Goal: Task Accomplishment & Management: Complete application form

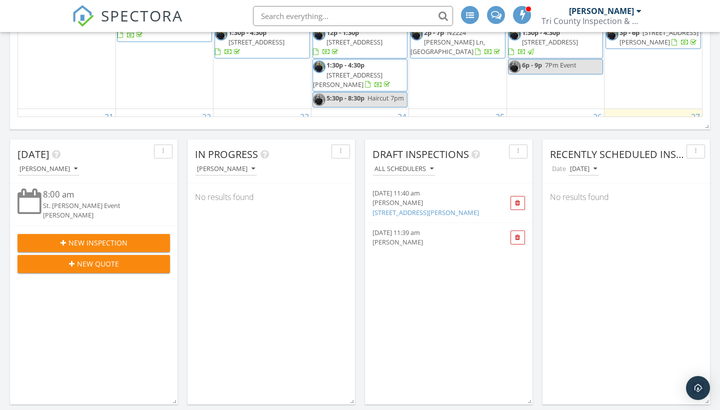
scroll to position [509, 0]
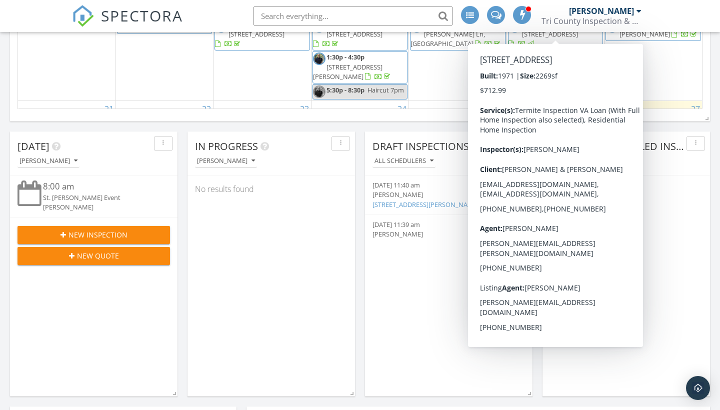
click at [82, 235] on span "New Inspection" at bounding box center [98, 235] width 59 height 11
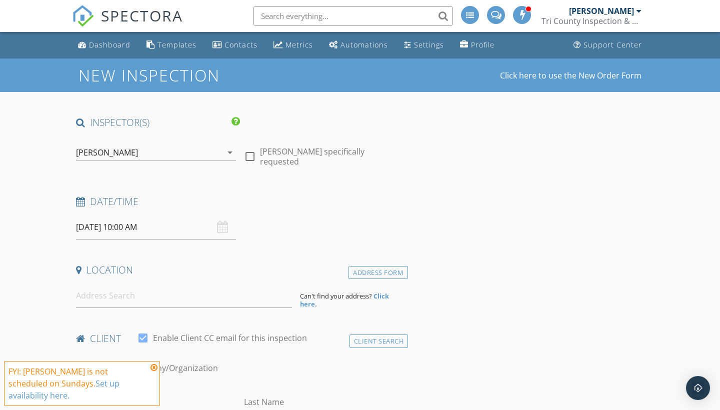
click at [107, 231] on input "09/28/2025 10:00 AM" at bounding box center [156, 227] width 160 height 25
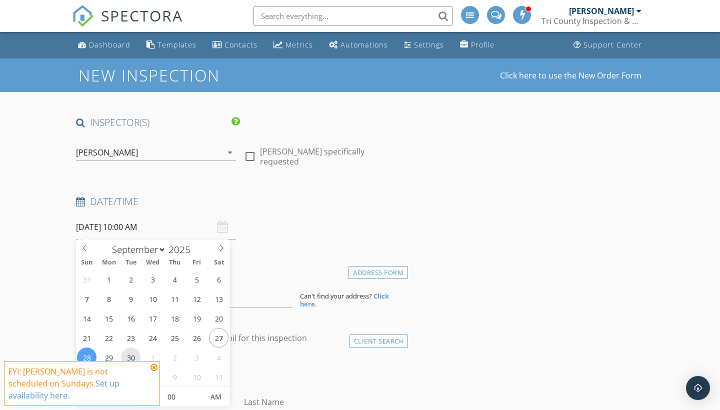
type input "09/30/2025 10:00 AM"
click at [332, 231] on div "Date/Time 09/30/2025 10:00 AM" at bounding box center [240, 217] width 336 height 45
click at [184, 230] on input "09/30/2025 10:00 AM" at bounding box center [156, 227] width 160 height 25
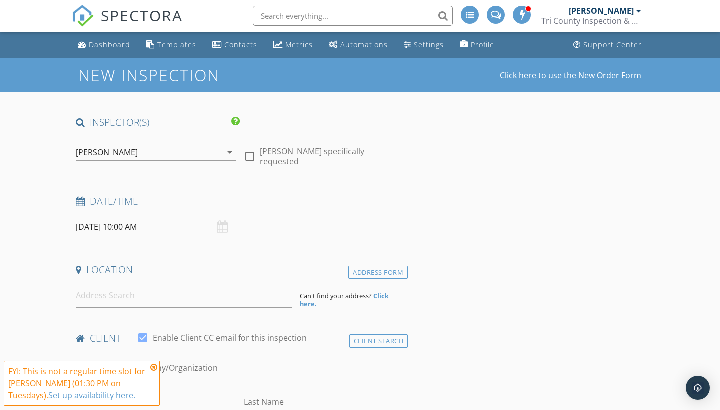
click at [156, 370] on icon at bounding box center [154, 368] width 7 height 8
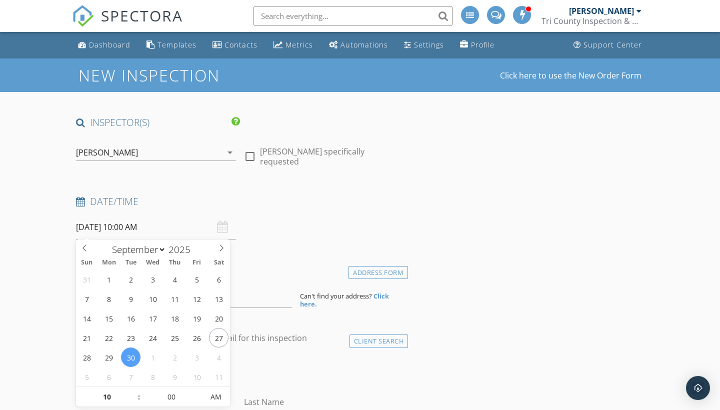
click at [141, 230] on input "09/30/2025 10:00 AM" at bounding box center [156, 227] width 160 height 25
type input "11"
type input "09/30/2025 11:00 AM"
click at [133, 391] on span at bounding box center [134, 392] width 7 height 10
type input "12"
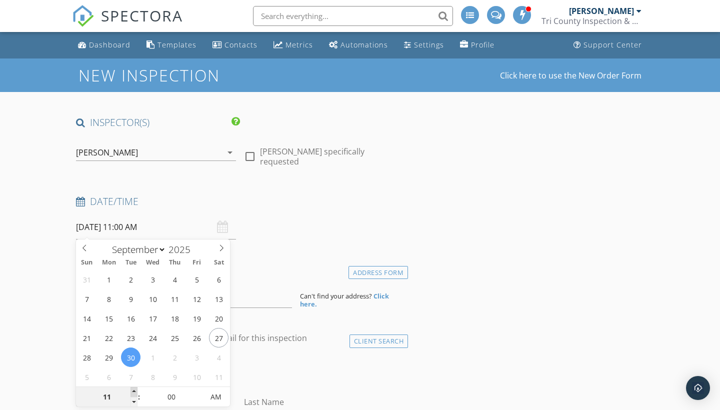
type input "09/30/2025 12:00 PM"
click at [133, 391] on span at bounding box center [134, 392] width 7 height 10
type input "01"
type input "09/30/2025 1:00 PM"
click at [133, 391] on span at bounding box center [134, 392] width 7 height 10
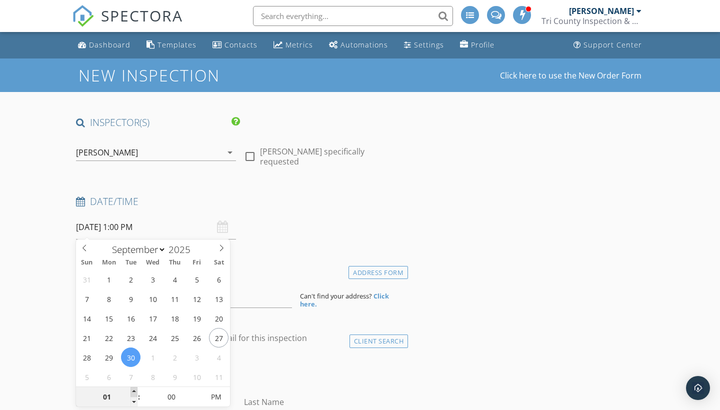
type input "02"
type input "09/30/2025 2:00 PM"
click at [133, 391] on span at bounding box center [134, 392] width 7 height 10
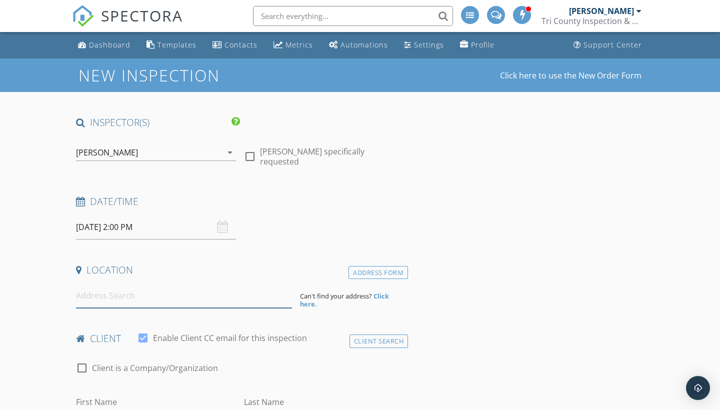
click at [210, 299] on input at bounding box center [184, 296] width 216 height 25
paste input "88 Oak Birch Dr, Williams Bay, WI 53191"
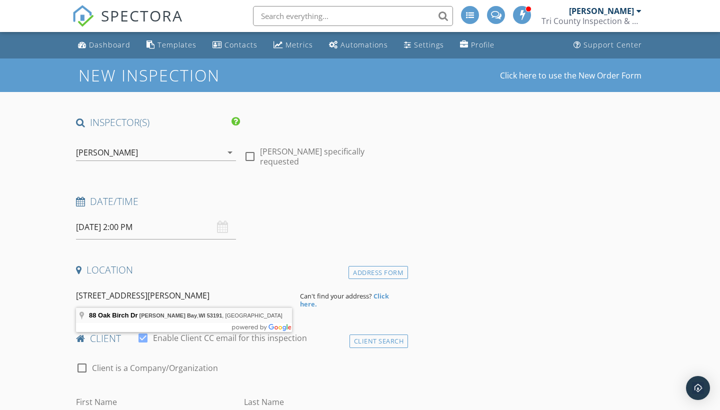
type input "88 Oak Birch Dr, Williams Bay, WI 53191, USA"
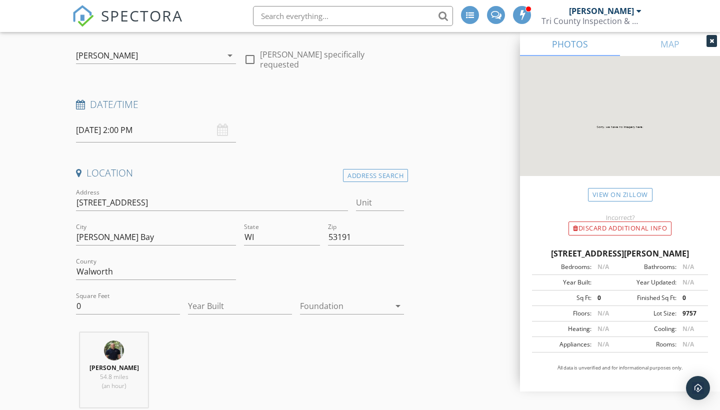
scroll to position [113, 0]
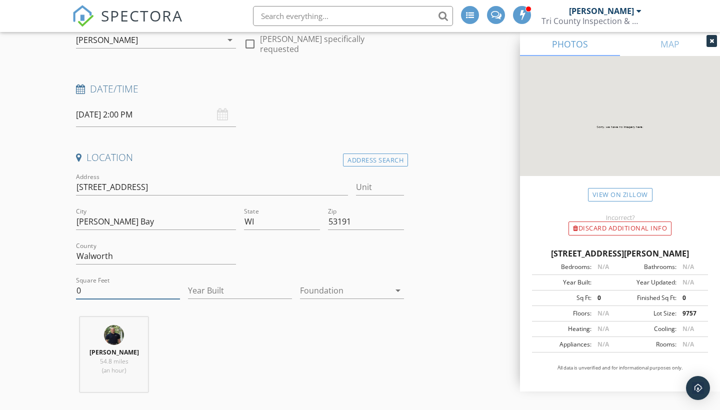
click at [107, 293] on input "0" at bounding box center [128, 291] width 104 height 17
type input "3963"
click at [305, 292] on div at bounding box center [345, 291] width 90 height 16
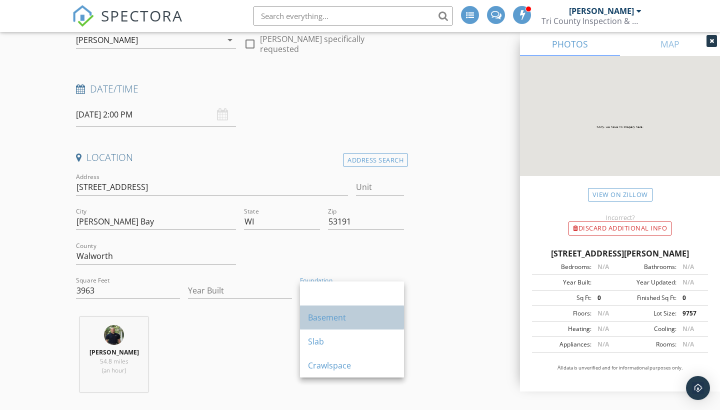
click at [316, 317] on div "Basement" at bounding box center [352, 318] width 88 height 12
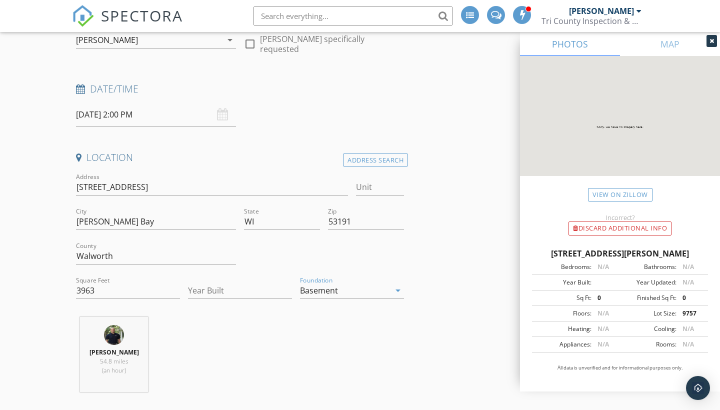
drag, startPoint x: 316, startPoint y: 317, endPoint x: 343, endPoint y: 73, distance: 245.6
click at [314, 298] on div "Location Address Search Address 88 Oak Birch Dr Unit City Williams Bay State WI…" at bounding box center [240, 275] width 336 height 249
click at [273, 5] on li at bounding box center [350, 16] width 214 height 32
click at [206, 285] on input "Year Built" at bounding box center [240, 291] width 104 height 17
type input "2010"
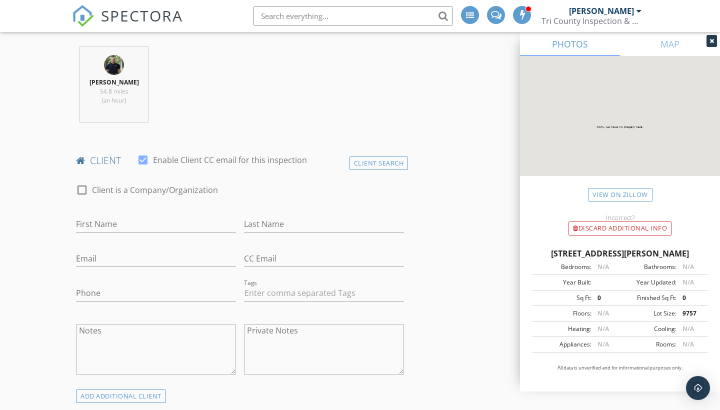
scroll to position [383, 0]
drag, startPoint x: 106, startPoint y: 223, endPoint x: 8, endPoint y: 217, distance: 98.7
type input "T"
type input "[PERSON_NAME]"
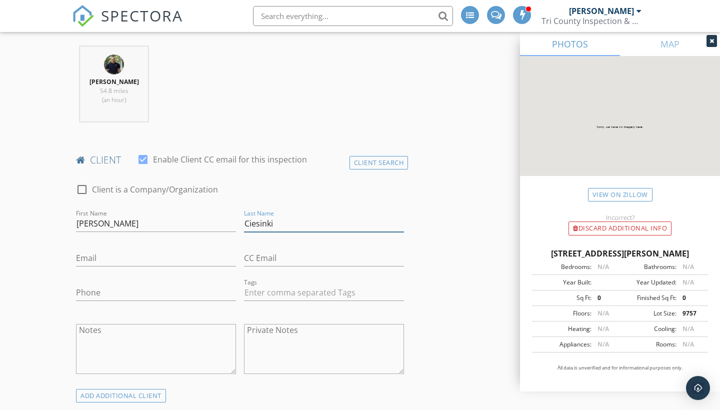
drag, startPoint x: 277, startPoint y: 219, endPoint x: 223, endPoint y: 219, distance: 54.5
type input "Ciesinki"
click at [223, 219] on div "check_box_outline_blank Client is a Company/Organization First Name David Last …" at bounding box center [240, 282] width 336 height 216
type input "davidciesinki@gmail.com"
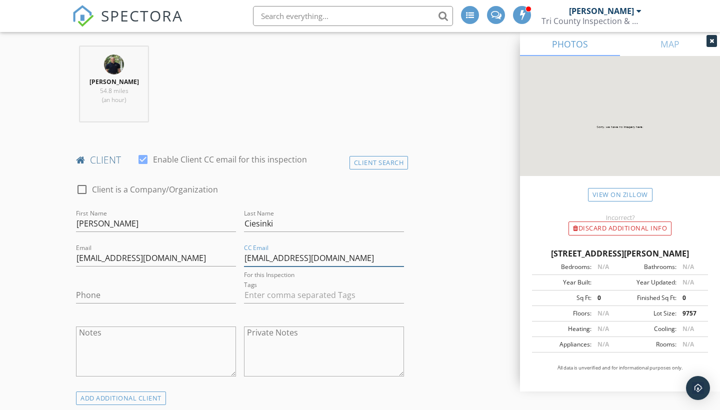
type input "ciesinkip@gmail.com"
type input "412-559-9661"
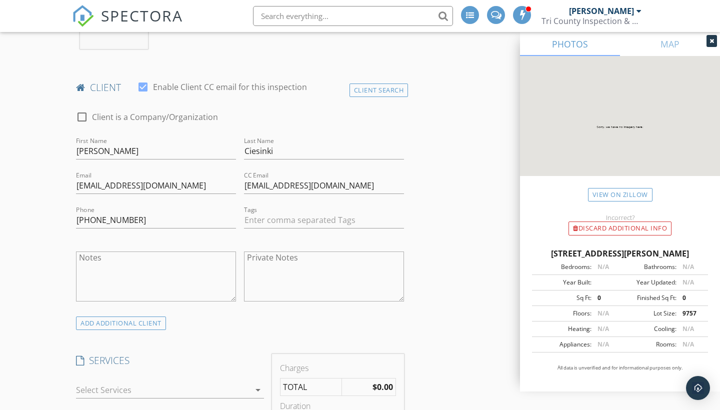
scroll to position [457, 0]
click at [96, 184] on input "davidciesinki@gmail.com" at bounding box center [156, 185] width 160 height 17
click at [106, 185] on input "daveciesinki@gmail.com" at bounding box center [156, 185] width 160 height 17
type input "daveciesinski@gmail.com"
click at [258, 182] on input "ciesinkip@gmail.com" at bounding box center [324, 185] width 160 height 17
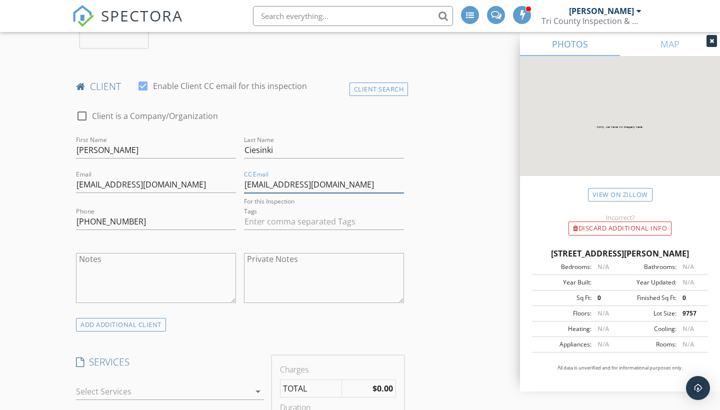
click at [257, 185] on input "ciesinkip@gmail.com" at bounding box center [324, 185] width 160 height 17
click at [255, 181] on input "ciesinkip@gmail.com" at bounding box center [324, 185] width 160 height 17
click at [274, 185] on input "ciesinkip@gmail.com" at bounding box center [324, 185] width 160 height 17
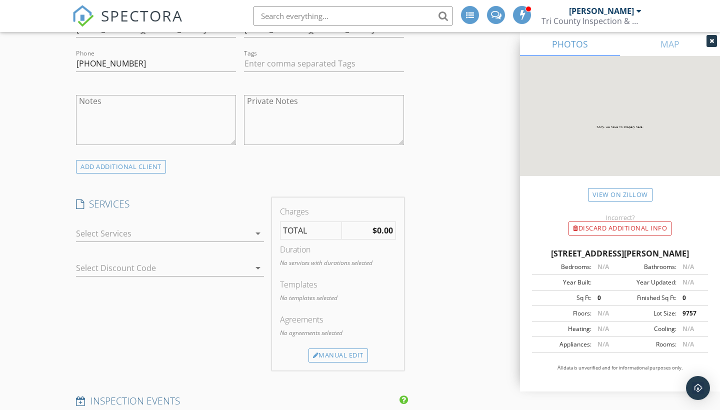
scroll to position [619, 0]
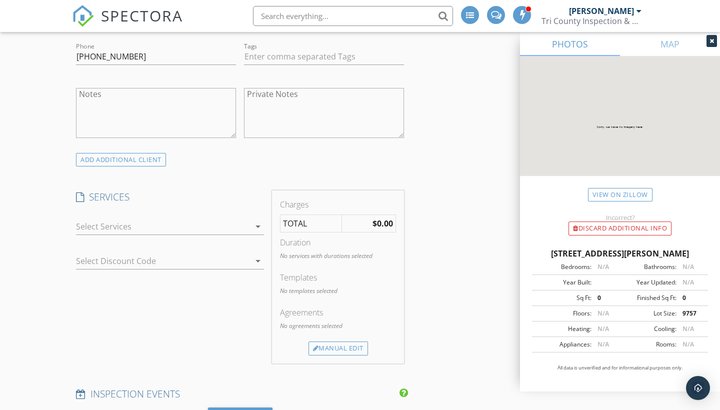
click at [245, 229] on div at bounding box center [163, 227] width 174 height 16
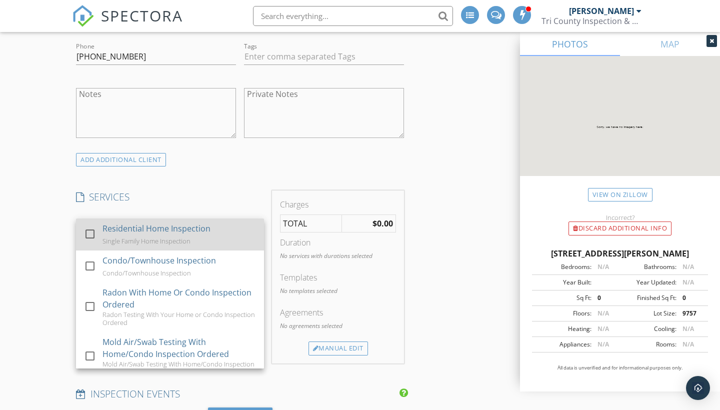
click at [229, 233] on div "Residential Home Inspection Single Family Home Inspection" at bounding box center [180, 235] width 154 height 32
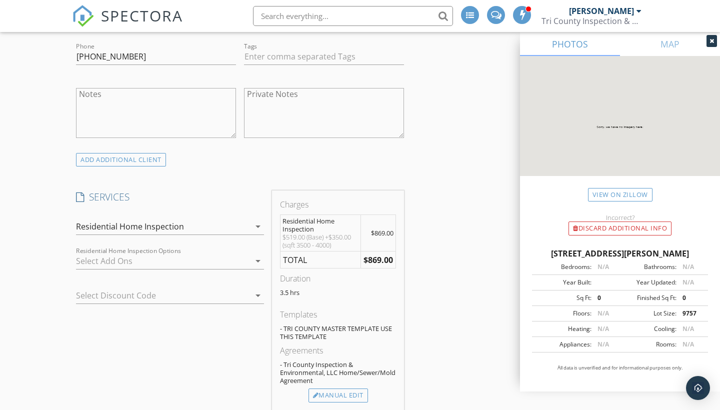
click at [209, 259] on div at bounding box center [163, 261] width 174 height 16
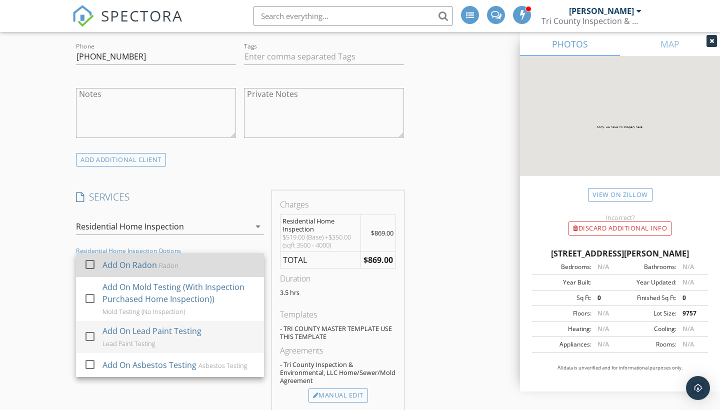
click at [97, 265] on div at bounding box center [90, 264] width 17 height 17
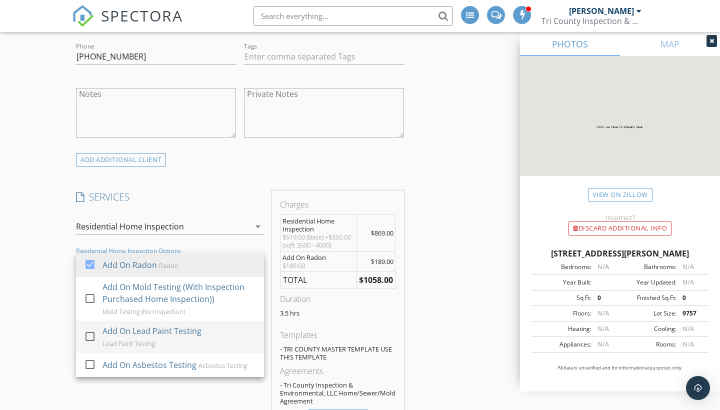
click at [408, 296] on div "Charges Residential Home Inspection $519.00 (Base) +$350.00 (sqft 3500 - 4000) …" at bounding box center [338, 311] width 140 height 241
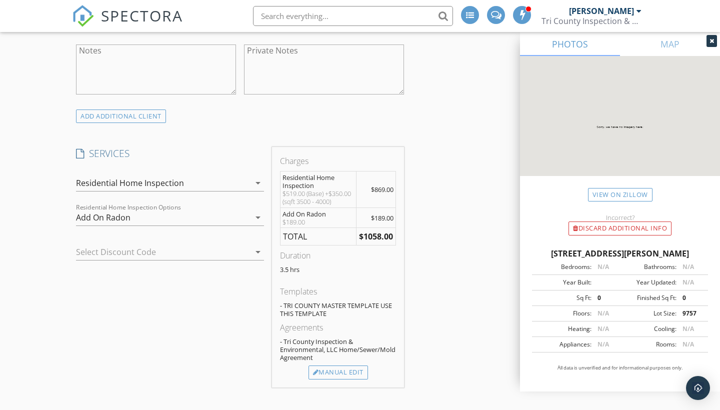
scroll to position [673, 0]
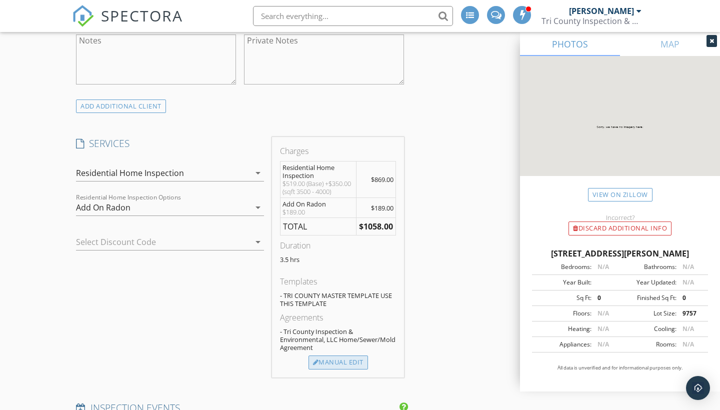
click at [339, 366] on div "Manual Edit" at bounding box center [339, 363] width 60 height 14
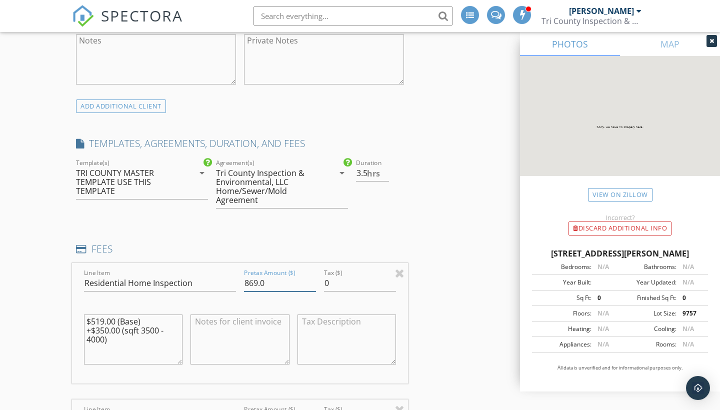
drag, startPoint x: 286, startPoint y: 282, endPoint x: 186, endPoint y: 277, distance: 100.1
click at [186, 277] on div "Line Item Residential Home Inspection Pretax Amount ($) 869.0 Tax ($) 0 $519.00…" at bounding box center [240, 323] width 336 height 121
type input "999.00"
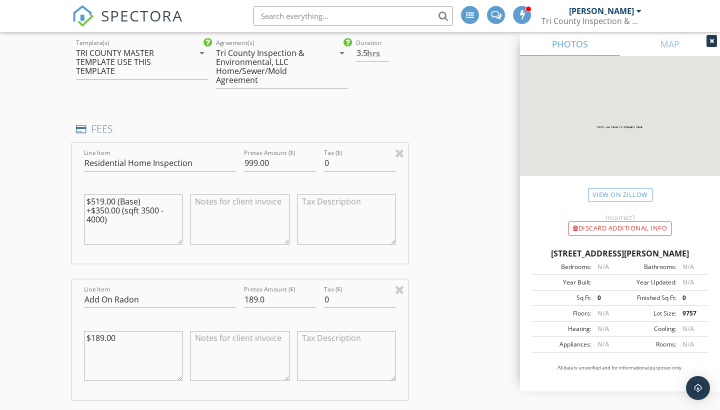
scroll to position [799, 0]
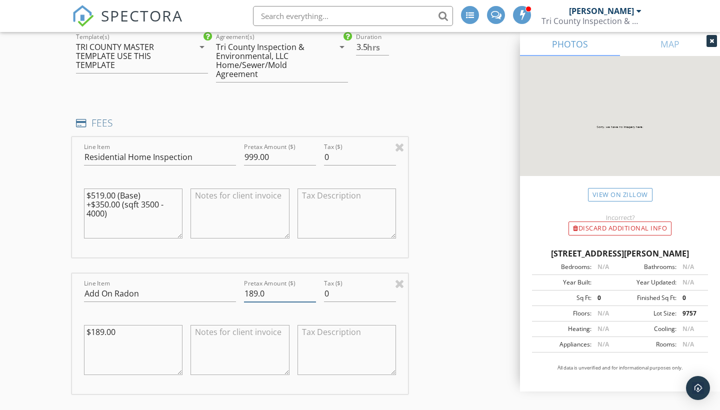
drag, startPoint x: 267, startPoint y: 292, endPoint x: 233, endPoint y: 292, distance: 34.0
click at [233, 292] on div "Line Item Add On Radon Pretax Amount ($) 189.0 Tax ($) 0 $189.00" at bounding box center [240, 334] width 336 height 121
type input "199.00"
click at [235, 209] on textarea at bounding box center [240, 214] width 99 height 50
type textarea "AARON APPROVED DISCOUNT"
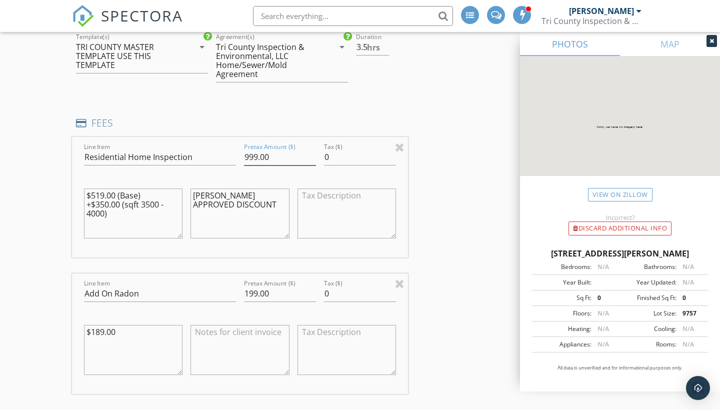
drag, startPoint x: 272, startPoint y: 155, endPoint x: 215, endPoint y: 155, distance: 57.0
click at [215, 155] on div "Line Item Residential Home Inspection Pretax Amount ($) 999.00 Tax ($) 0 $519.0…" at bounding box center [240, 197] width 336 height 121
type input "12"
type input "1"
click at [489, 149] on div "INSPECTOR(S) check_box Aaron Marjala PRIMARY Aaron Marjala arrow_drop_down chec…" at bounding box center [360, 359] width 576 height 2084
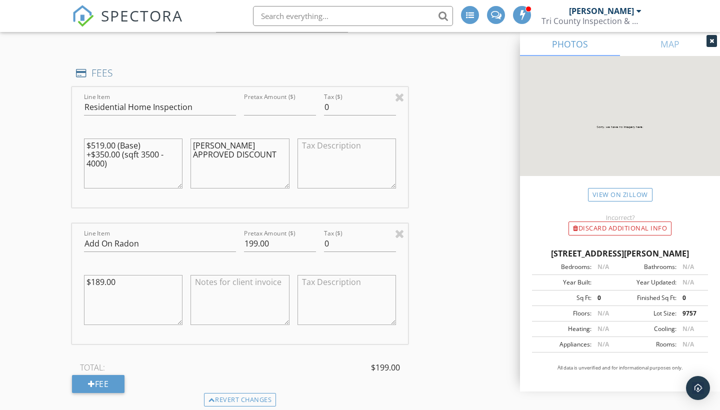
scroll to position [860, 0]
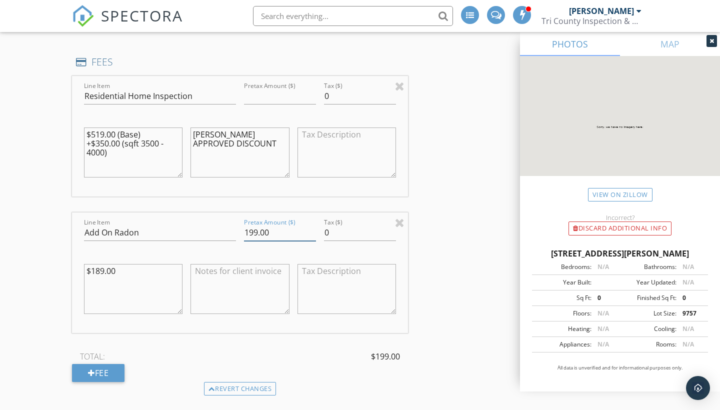
click at [254, 230] on input "199.00" at bounding box center [280, 233] width 72 height 17
type input "189.00"
drag, startPoint x: 287, startPoint y: 95, endPoint x: 147, endPoint y: 90, distance: 140.1
click at [147, 90] on div "Line Item Residential Home Inspection Pretax Amount ($) Tax ($) 0 $519.00 (Base…" at bounding box center [240, 136] width 336 height 121
type input "1199.00"
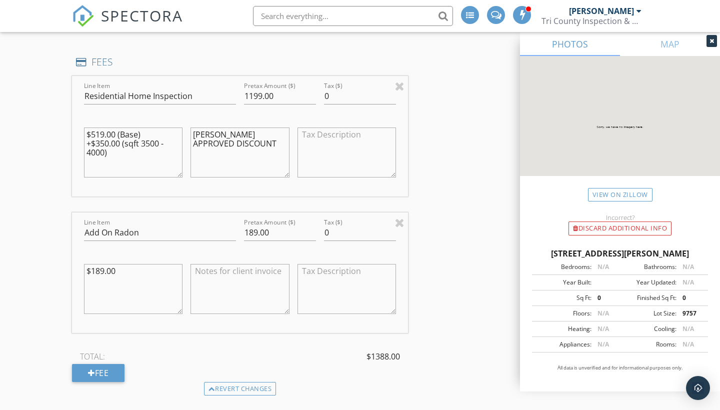
click at [454, 274] on div "INSPECTOR(S) check_box Aaron Marjala PRIMARY Aaron Marjala arrow_drop_down chec…" at bounding box center [360, 298] width 576 height 2084
click at [443, 253] on div "INSPECTOR(S) check_box Aaron Marjala PRIMARY Aaron Marjala arrow_drop_down chec…" at bounding box center [360, 298] width 576 height 2084
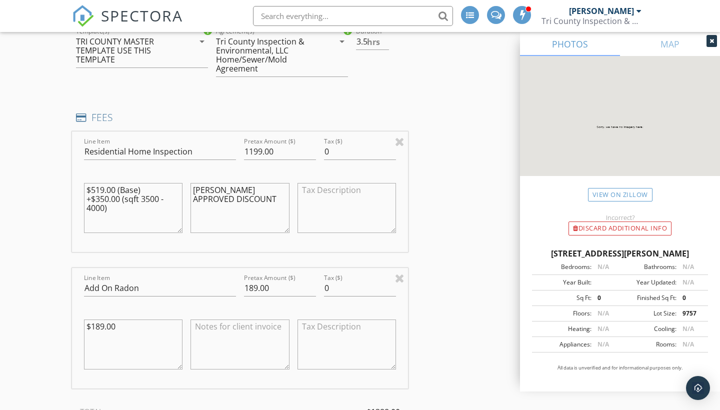
scroll to position [804, 0]
drag, startPoint x: 134, startPoint y: 225, endPoint x: 0, endPoint y: 115, distance: 173.3
click at [0, 115] on div "New Inspection Click here to use the New Order Form INSPECTOR(S) check_box Aaro…" at bounding box center [360, 338] width 720 height 2166
click at [431, 174] on div "INSPECTOR(S) check_box Aaron Marjala PRIMARY Aaron Marjala arrow_drop_down chec…" at bounding box center [360, 354] width 576 height 2084
click at [393, 149] on input "0.01" at bounding box center [360, 152] width 72 height 17
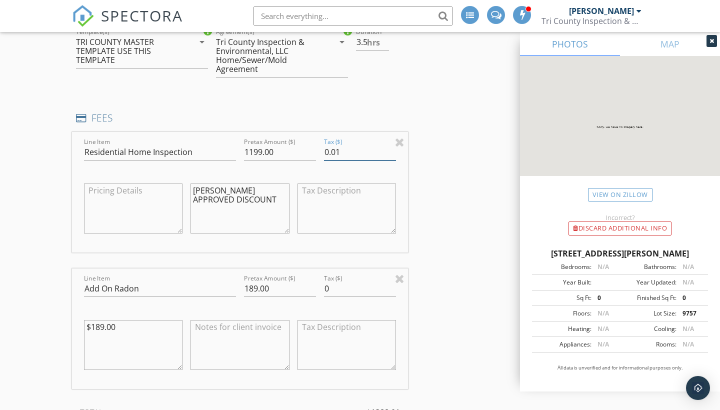
type input "0"
click at [393, 153] on input "0" at bounding box center [360, 152] width 72 height 17
click at [452, 191] on div "INSPECTOR(S) check_box Aaron Marjala PRIMARY Aaron Marjala arrow_drop_down chec…" at bounding box center [360, 354] width 576 height 2084
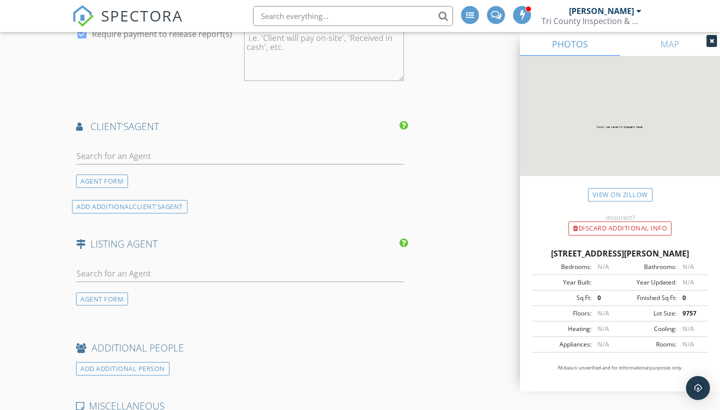
scroll to position [1351, 0]
click at [121, 143] on div at bounding box center [240, 159] width 328 height 33
click at [119, 153] on input "text" at bounding box center [240, 157] width 328 height 17
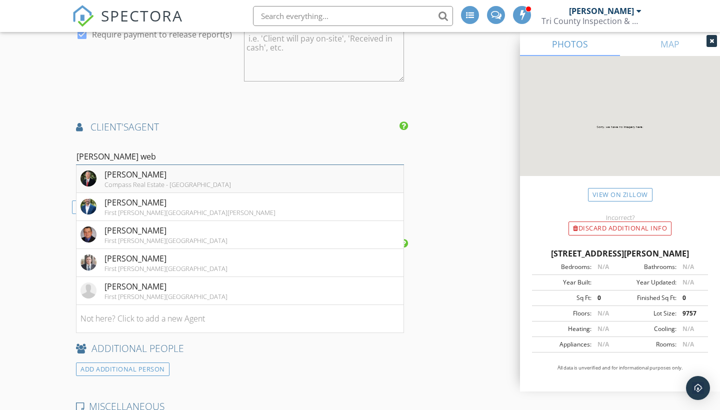
type input "bob web"
click at [130, 177] on div "Bob Webster" at bounding box center [168, 175] width 127 height 12
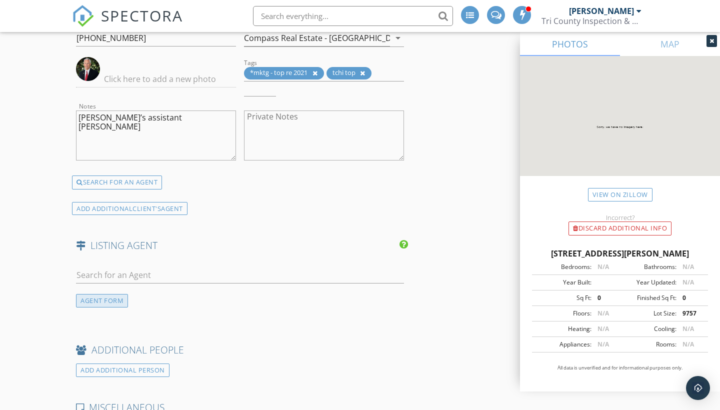
scroll to position [1541, 0]
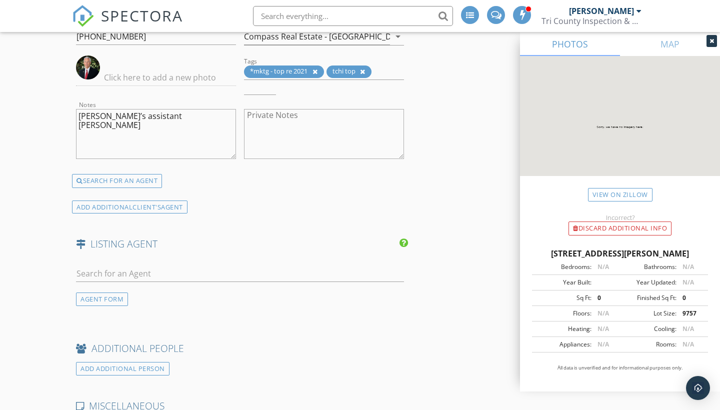
click at [126, 279] on div at bounding box center [240, 279] width 328 height 27
click at [133, 271] on input "text" at bounding box center [240, 274] width 328 height 17
type input "t"
type input "linda to"
click at [147, 291] on div "Linda Tonge" at bounding box center [168, 292] width 127 height 12
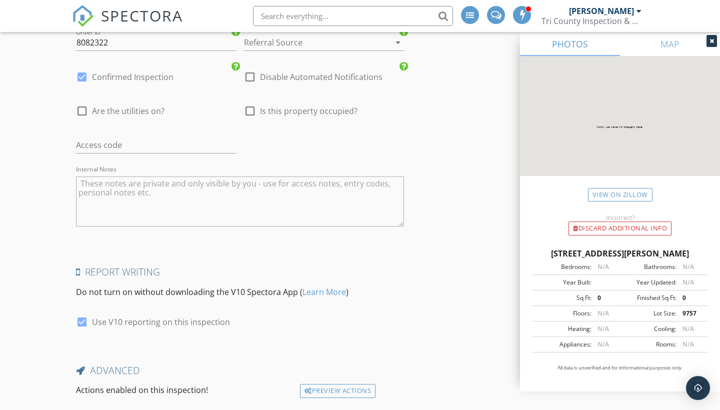
scroll to position [2082, 0]
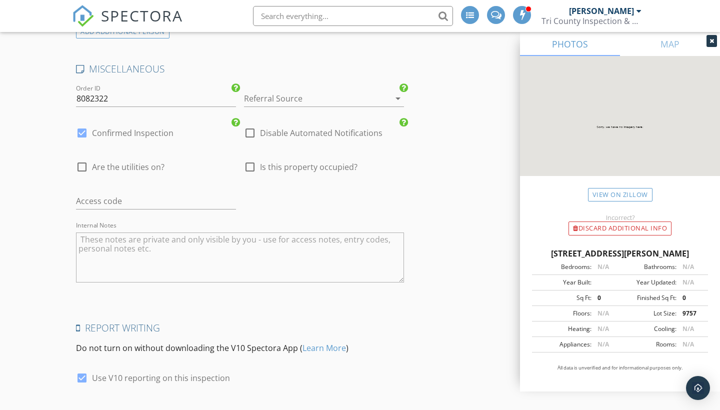
click at [85, 161] on div at bounding box center [82, 167] width 17 height 17
checkbox input "true"
type input "3.5"
click at [240, 123] on div "check_box_outline_blank Disable Automated Notifications" at bounding box center [324, 134] width 168 height 34
click at [251, 128] on div at bounding box center [250, 133] width 17 height 17
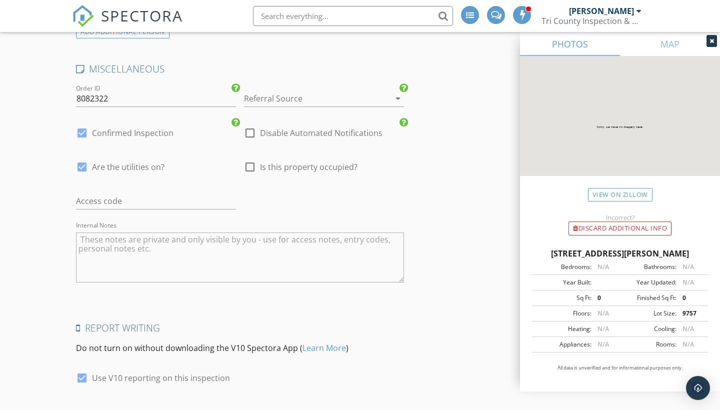
checkbox input "true"
click at [80, 134] on div at bounding box center [82, 133] width 17 height 17
checkbox input "false"
click at [351, 95] on div at bounding box center [310, 99] width 132 height 16
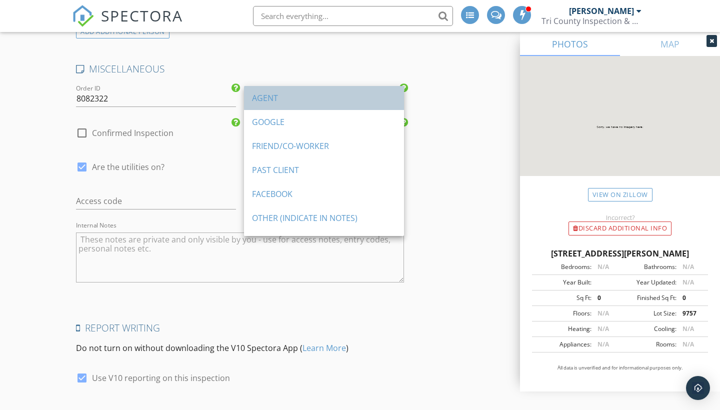
click at [323, 106] on div "AGENT" at bounding box center [324, 98] width 144 height 24
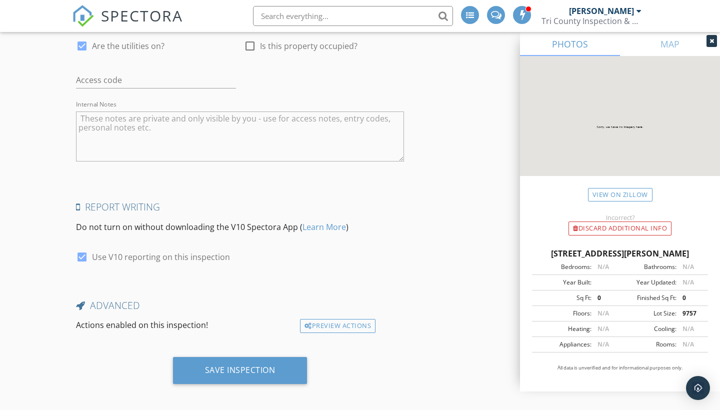
scroll to position [2202, 0]
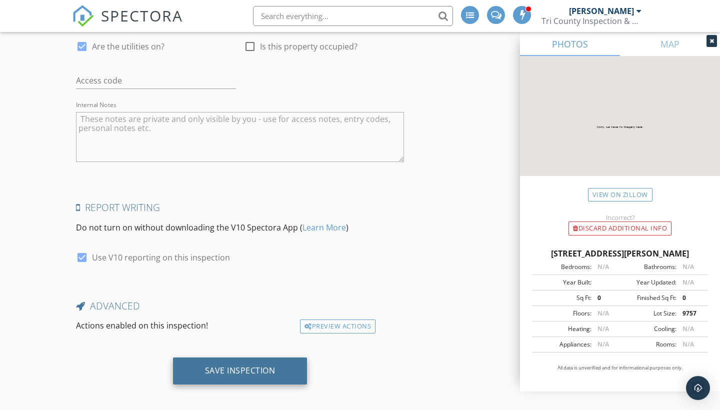
click at [214, 366] on div "Save Inspection" at bounding box center [240, 371] width 71 height 10
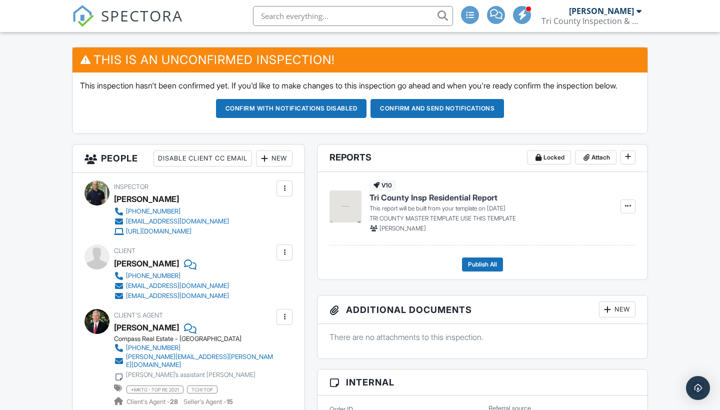
scroll to position [277, 0]
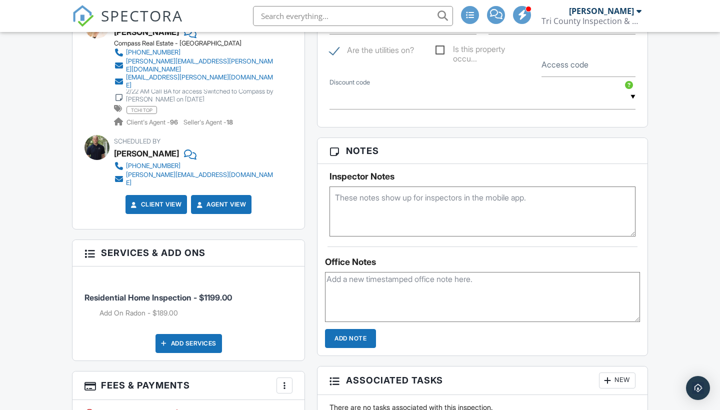
scroll to position [653, 0]
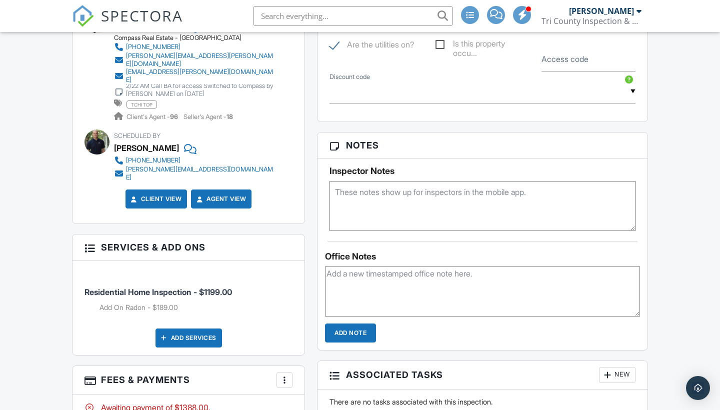
click at [379, 210] on textarea at bounding box center [483, 206] width 306 height 50
type textarea "Radon Added"
click at [29, 269] on div "Dashboard Templates Contacts Metrics Automations Settings Profile Support Cente…" at bounding box center [360, 110] width 720 height 1462
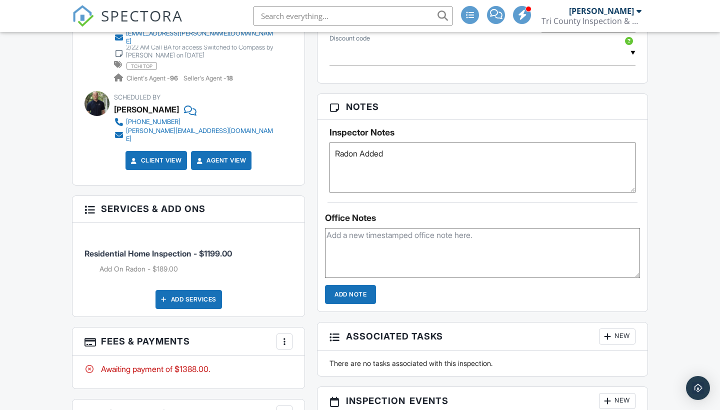
scroll to position [687, 0]
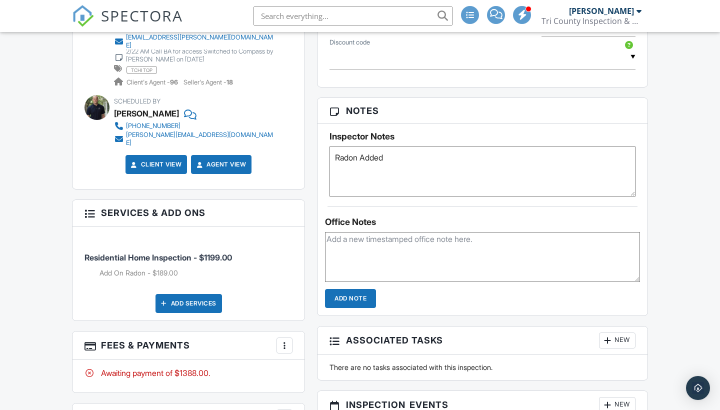
click at [56, 274] on div "Dashboard Templates Contacts Metrics Automations Settings Profile Support Cente…" at bounding box center [360, 76] width 720 height 1462
click at [48, 246] on div "Dashboard Templates Contacts Metrics Automations Settings Profile Support Cente…" at bounding box center [360, 76] width 720 height 1462
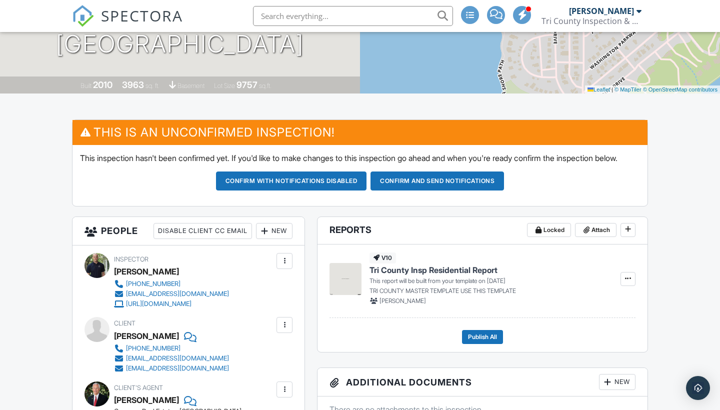
scroll to position [166, 0]
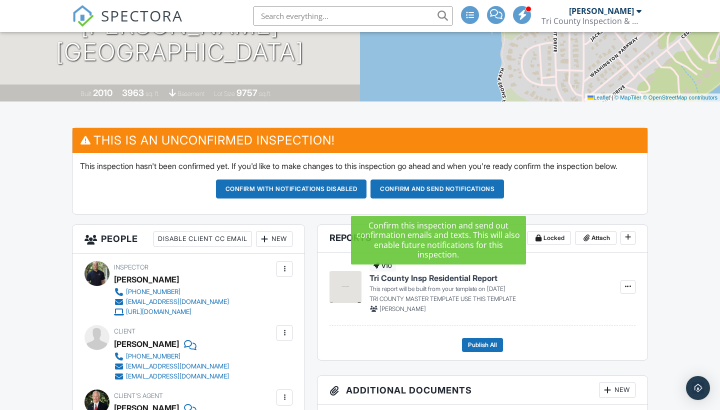
click at [402, 199] on button "Confirm and send notifications" at bounding box center [438, 189] width 134 height 19
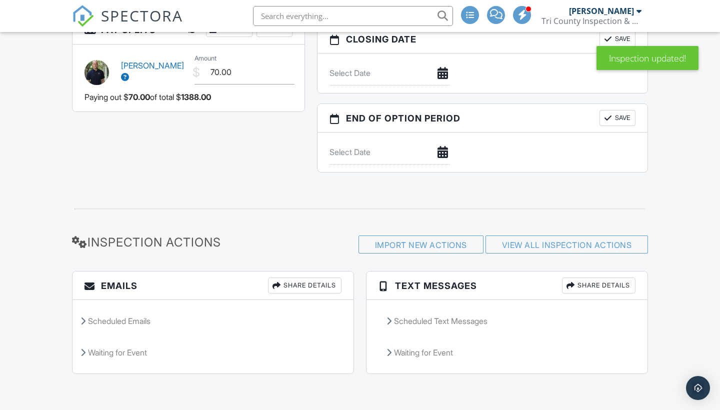
scroll to position [1066, 0]
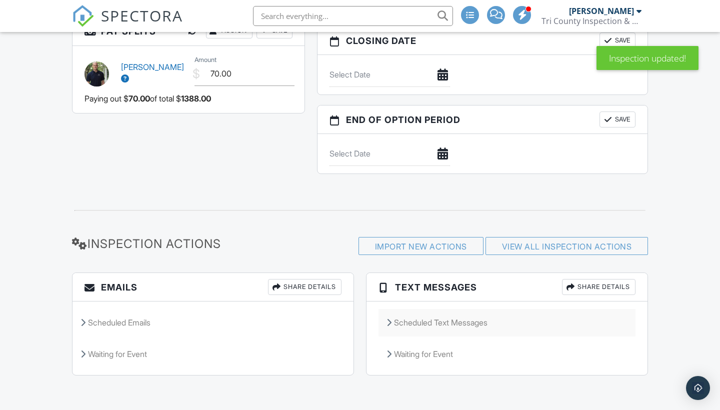
click at [437, 318] on div "Scheduled Text Messages" at bounding box center [507, 322] width 257 height 27
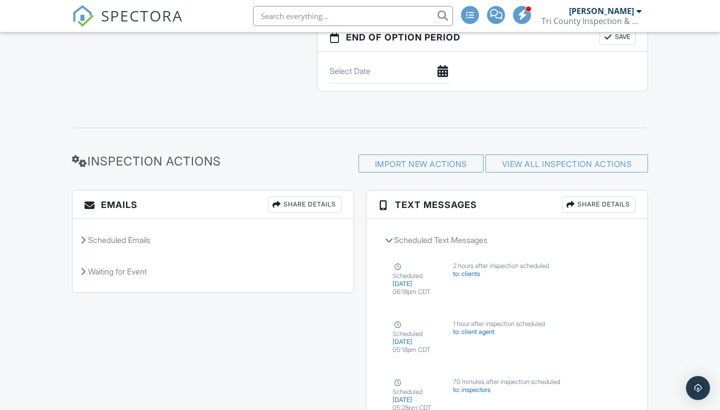
scroll to position [1188, 0]
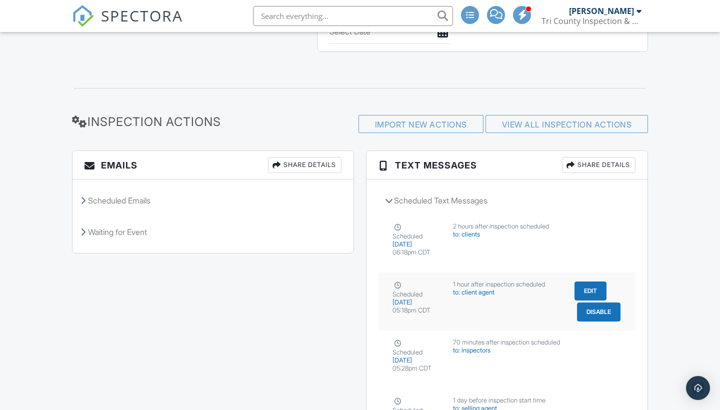
click at [529, 298] on div "Scheduled [DATE] 05:18pm CDT 1 hour after inspection scheduled to: client agent…" at bounding box center [507, 302] width 257 height 58
click at [293, 208] on div "Scheduled Emails" at bounding box center [213, 200] width 281 height 27
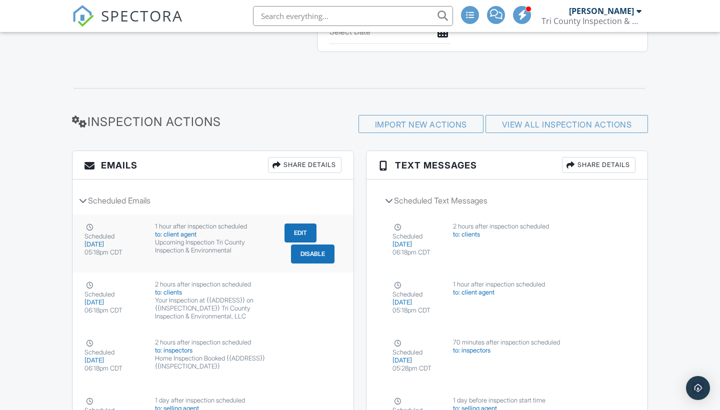
click at [251, 244] on div "Upcoming Inspection Tri County Inspection & Environmental" at bounding box center [213, 247] width 117 height 16
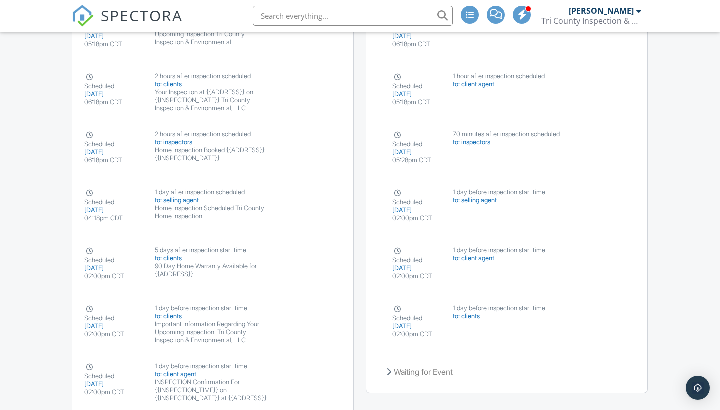
scroll to position [1386, 0]
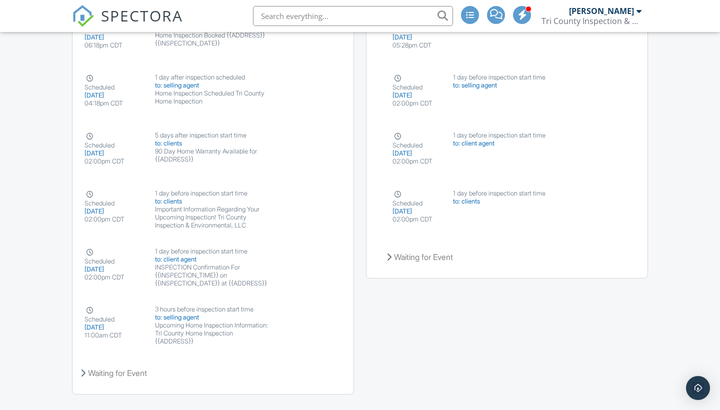
scroll to position [1537, 0]
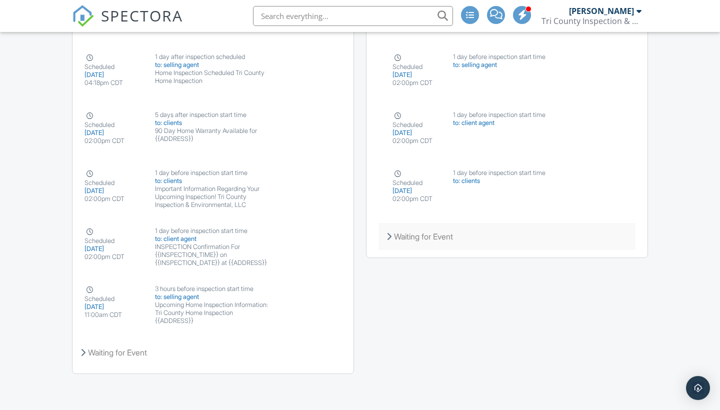
click at [445, 227] on div "Waiting for Event" at bounding box center [507, 236] width 257 height 27
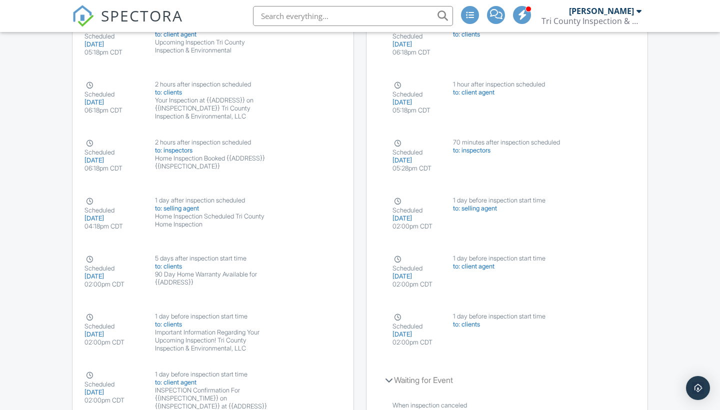
scroll to position [1381, 0]
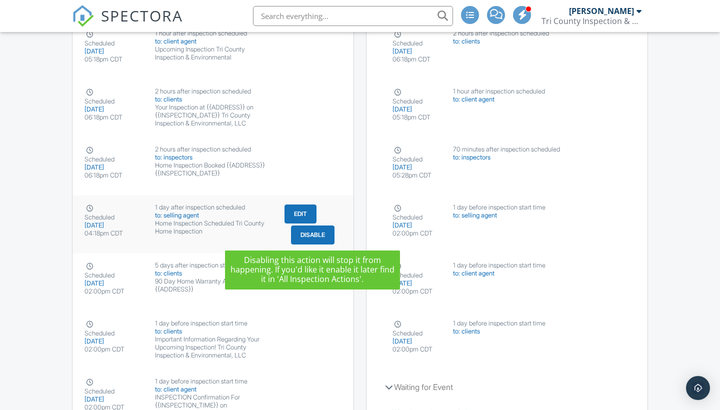
click at [310, 238] on button "Disable" at bounding box center [313, 235] width 44 height 19
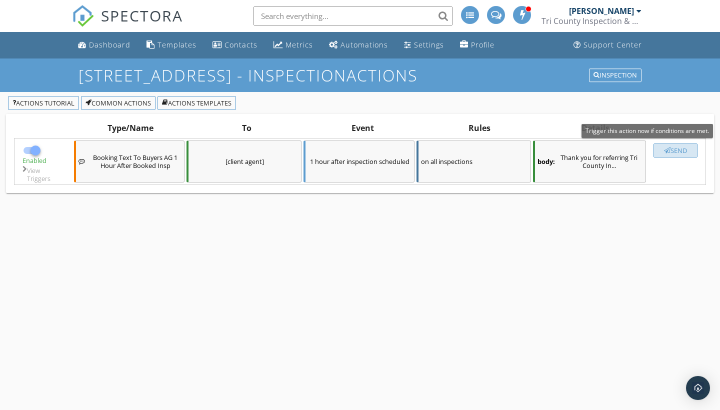
click at [664, 152] on div "button" at bounding box center [667, 150] width 7 height 7
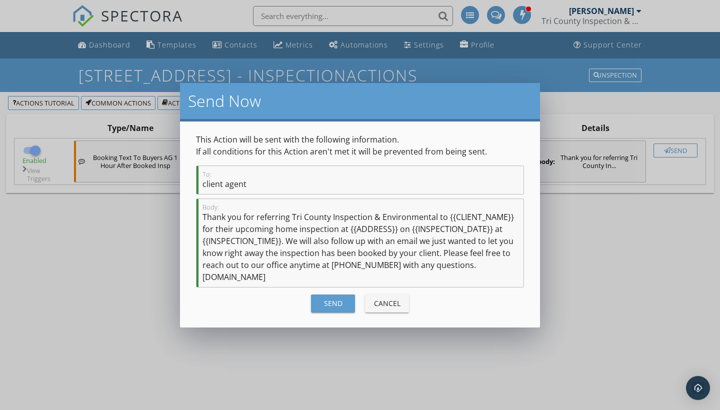
click at [322, 309] on button "Send" at bounding box center [333, 304] width 44 height 18
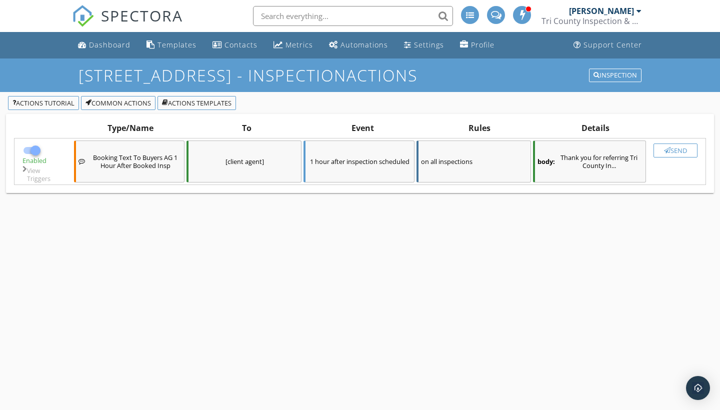
checkbox input "false"
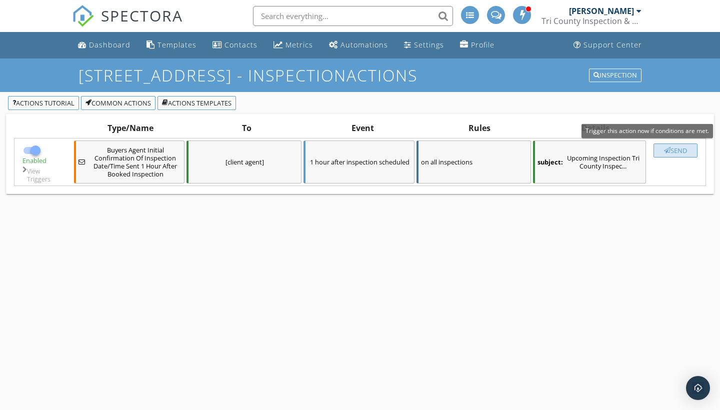
click at [664, 154] on button "Send" at bounding box center [676, 151] width 44 height 14
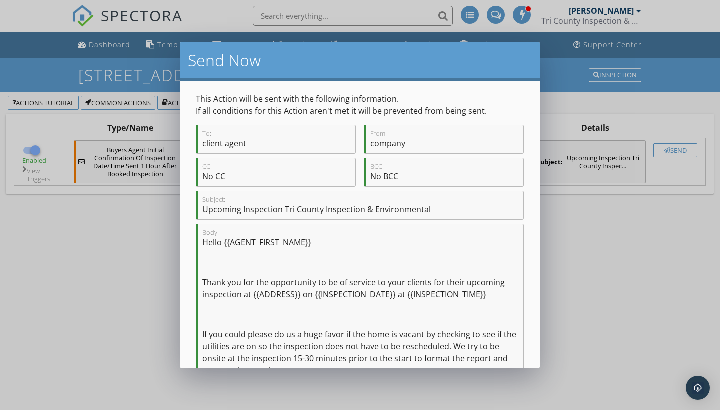
click at [529, 251] on div "This Action will be sent with the following information. If all conditions for …" at bounding box center [360, 224] width 360 height 287
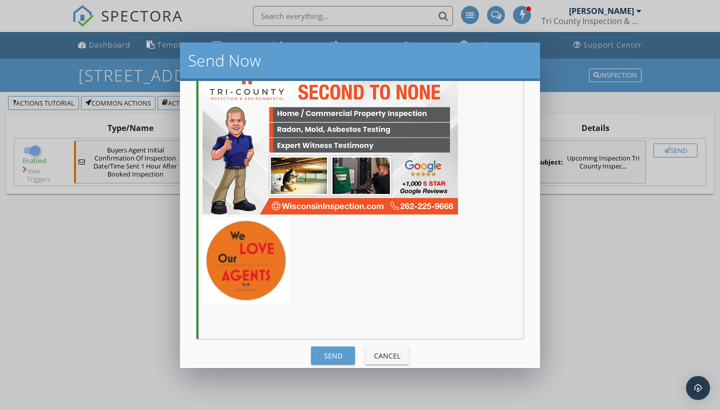
scroll to position [838, 0]
click at [341, 350] on button "Send" at bounding box center [333, 356] width 44 height 18
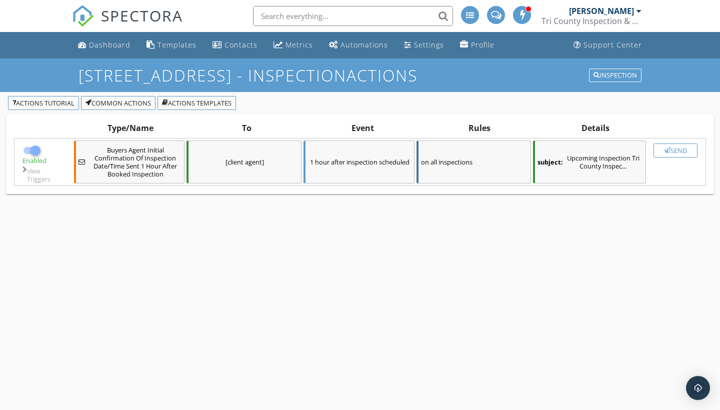
checkbox input "false"
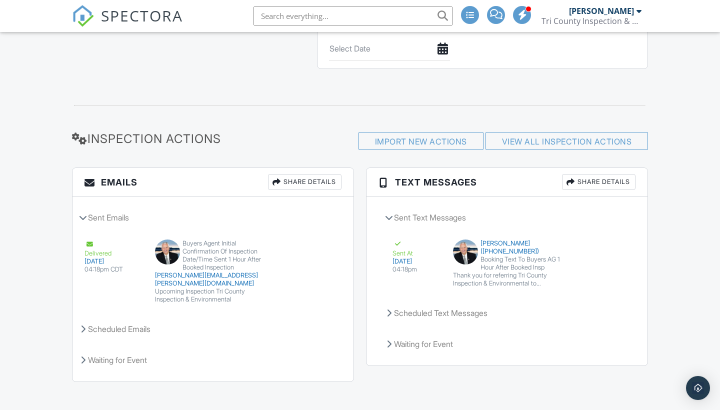
scroll to position [1169, 0]
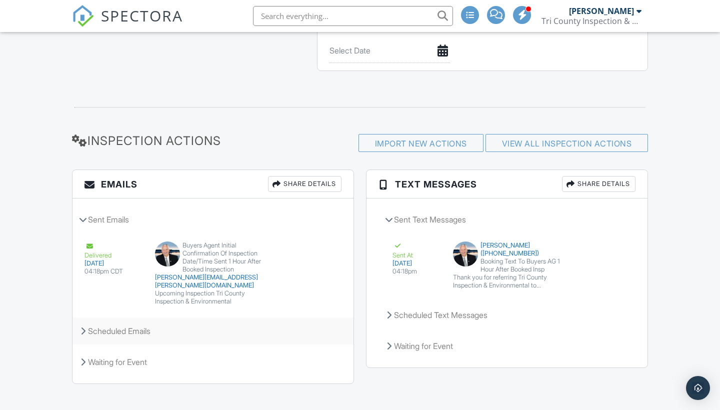
click at [144, 320] on div "Scheduled Emails" at bounding box center [213, 331] width 281 height 27
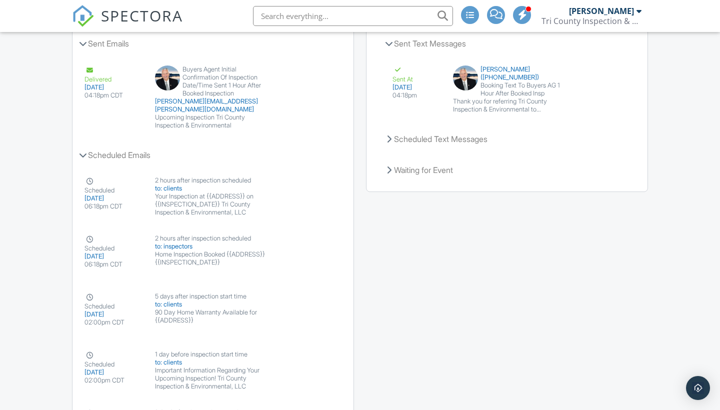
scroll to position [1376, 0]
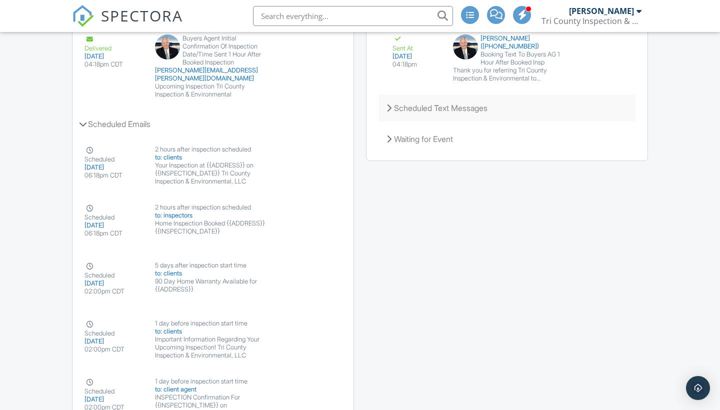
click at [484, 108] on div "Scheduled Text Messages" at bounding box center [507, 108] width 257 height 27
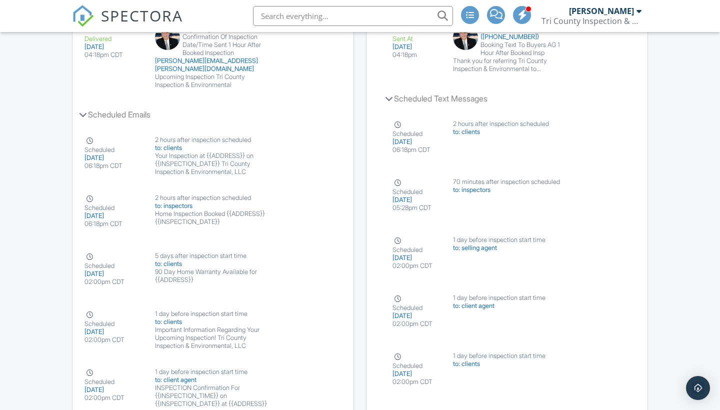
scroll to position [1382, 0]
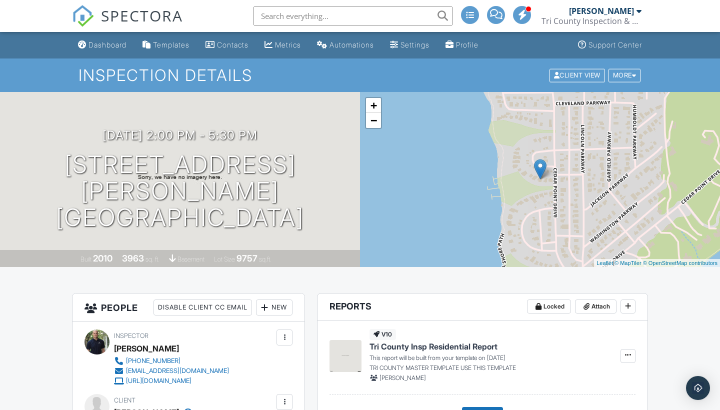
scroll to position [0, 0]
click at [518, 14] on div at bounding box center [522, 15] width 18 height 18
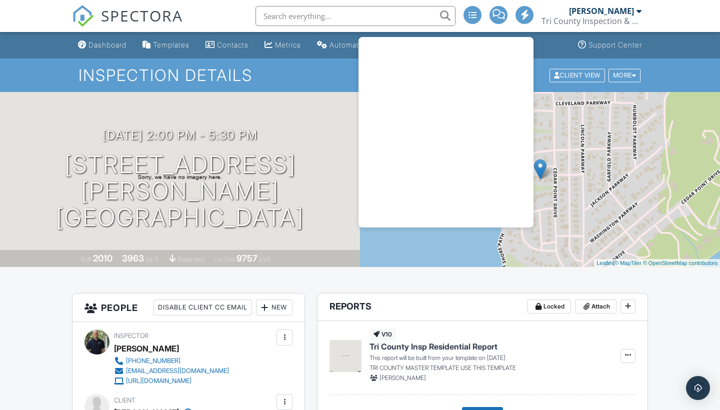
click at [518, 15] on div at bounding box center [525, 15] width 18 height 18
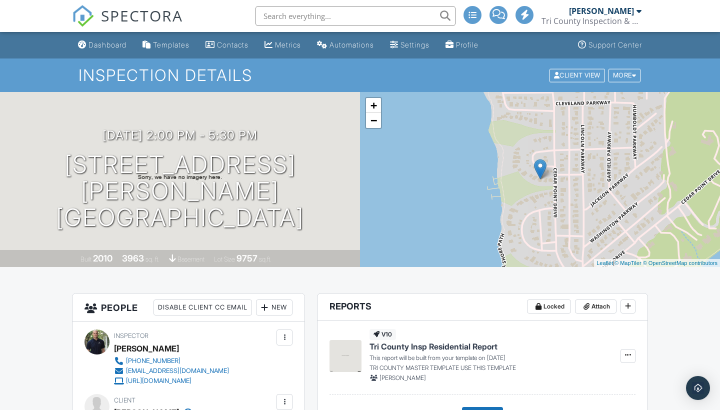
click at [160, 11] on span "SPECTORA" at bounding box center [142, 15] width 82 height 21
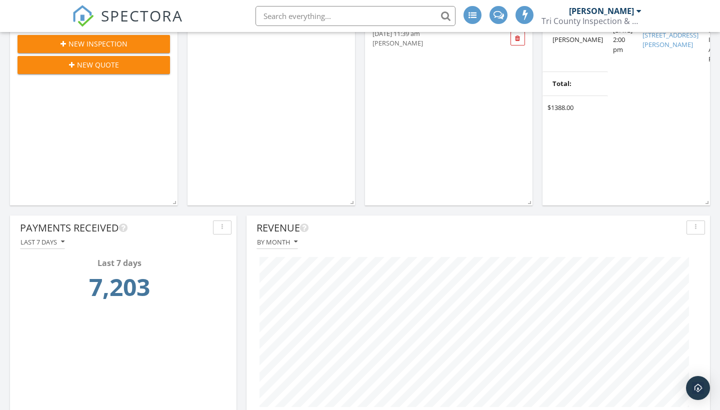
scroll to position [684, 0]
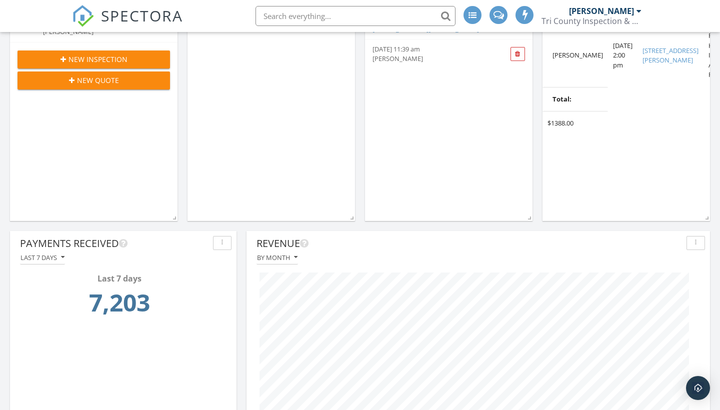
click at [62, 262] on button "Last 7 days" at bounding box center [42, 258] width 45 height 14
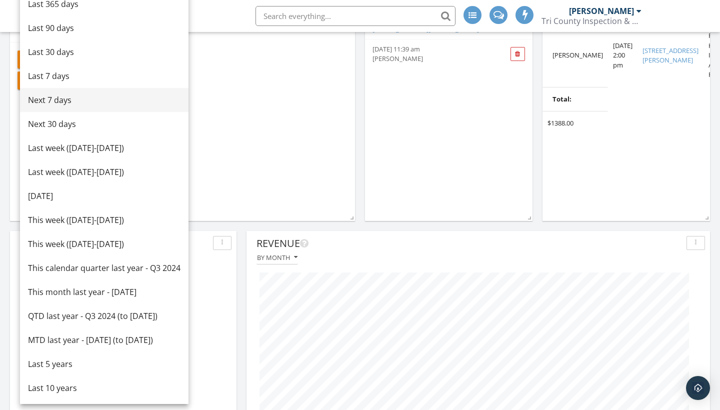
click at [72, 99] on div "Next 7 days" at bounding box center [104, 100] width 153 height 12
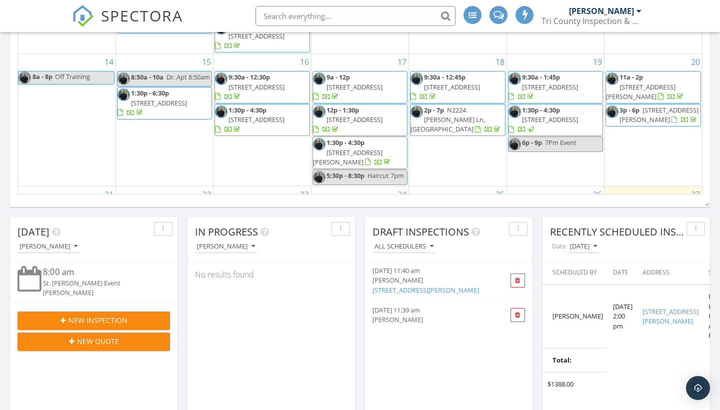
scroll to position [411, 0]
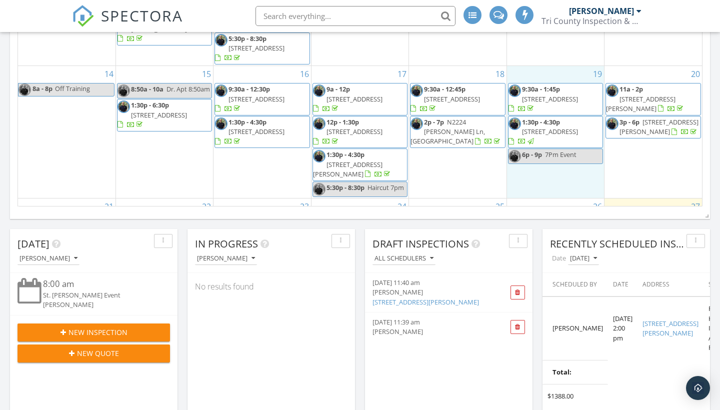
click at [545, 178] on div "19 9:30a - 1:45p 2066 S 93rd St, West Allis 53227 1:30p - 4:30p 345 E Parkway E…" at bounding box center [555, 132] width 97 height 132
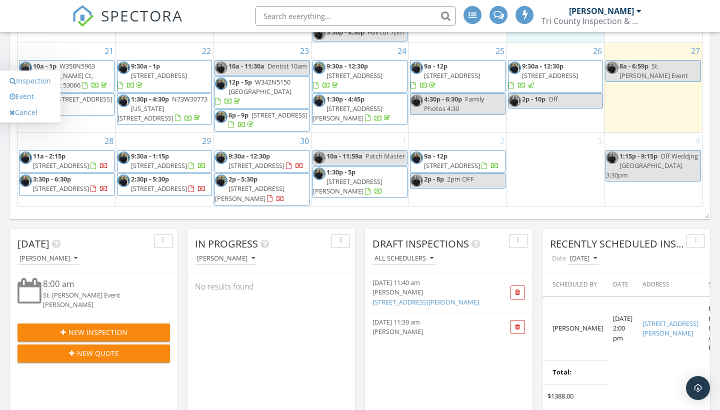
scroll to position [163, 0]
click at [187, 185] on span "N2385 Cisco Rd, Lake Geneva 53147" at bounding box center [159, 188] width 56 height 9
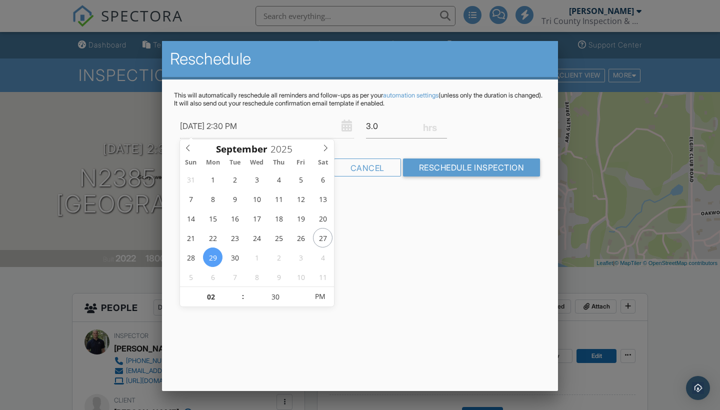
click at [302, 126] on input "[DATE] 2:30 PM" at bounding box center [267, 126] width 174 height 25
type input "[DATE] 2:35 PM"
type input "35"
click at [302, 292] on span at bounding box center [302, 292] width 7 height 10
type input "[DATE] 2:40 PM"
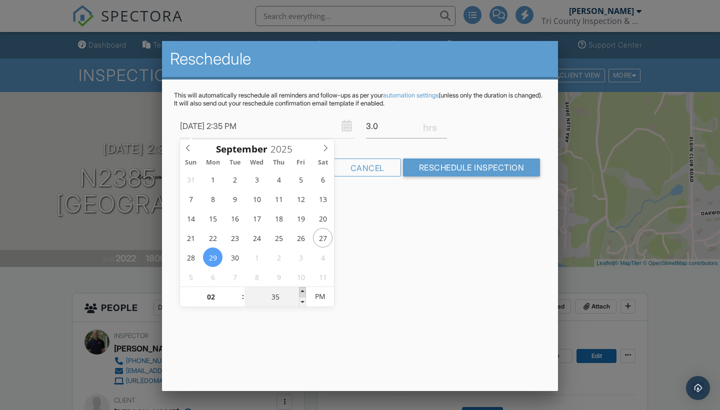
type input "40"
click at [302, 292] on span at bounding box center [302, 292] width 7 height 10
type input "[DATE] 2:35 PM"
type input "35"
click at [302, 305] on span at bounding box center [302, 302] width 7 height 10
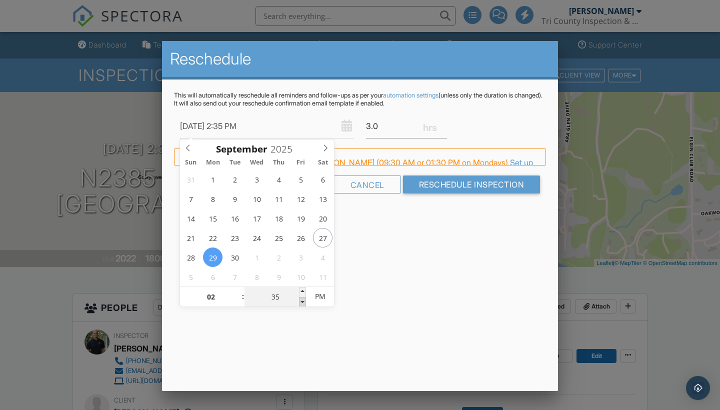
type input "[DATE] 2:30 PM"
type input "30"
click at [302, 305] on span at bounding box center [302, 302] width 7 height 10
type input "09/29/2025 2:25 PM"
type input "25"
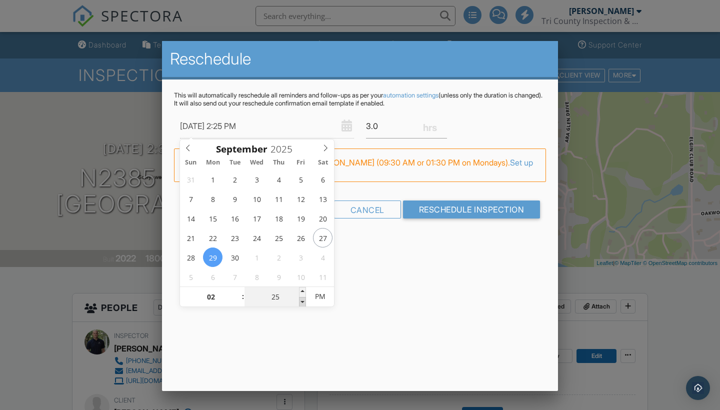
click at [302, 305] on span at bounding box center [302, 302] width 7 height 10
type input "09/29/2025 2:20 PM"
type input "20"
click at [302, 305] on span at bounding box center [302, 302] width 7 height 10
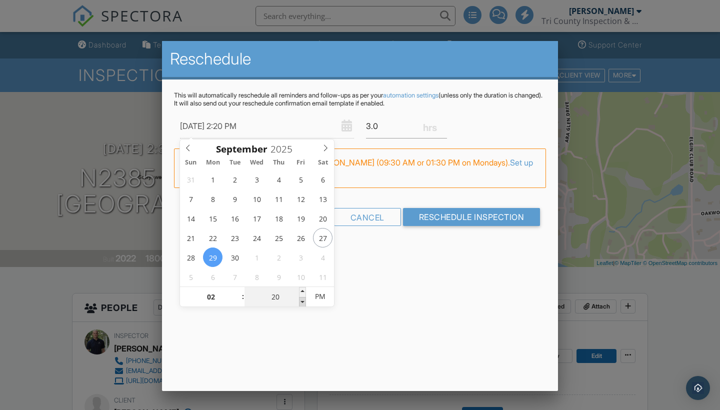
type input "09/29/2025 2:15 PM"
type input "15"
click at [302, 305] on span at bounding box center [302, 302] width 7 height 10
type input "09/29/2025 2:10 PM"
type input "10"
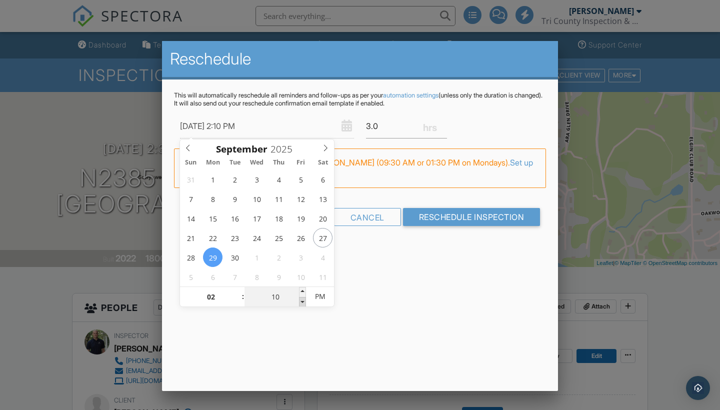
click at [302, 305] on span at bounding box center [302, 302] width 7 height 10
type input "09/29/2025 2:05 PM"
type input "05"
click at [302, 305] on span at bounding box center [302, 302] width 7 height 10
type input "[DATE] 2:00 PM"
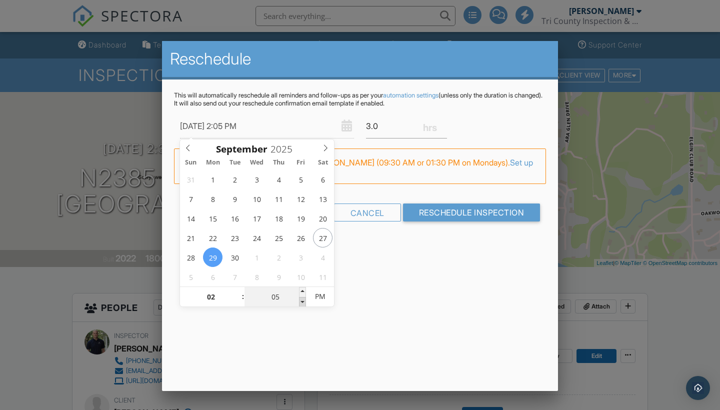
type input "00"
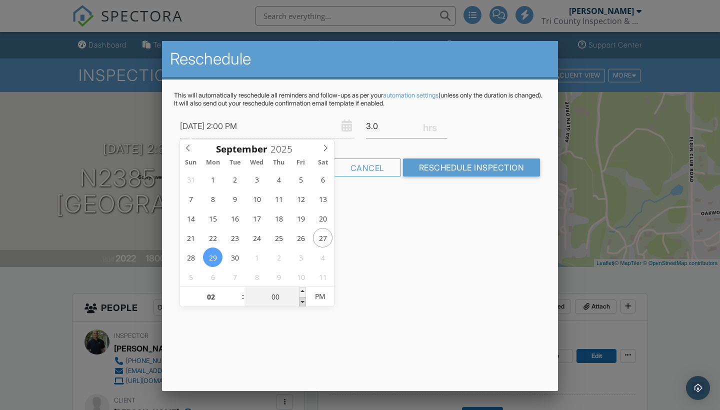
click at [302, 305] on span at bounding box center [302, 302] width 7 height 10
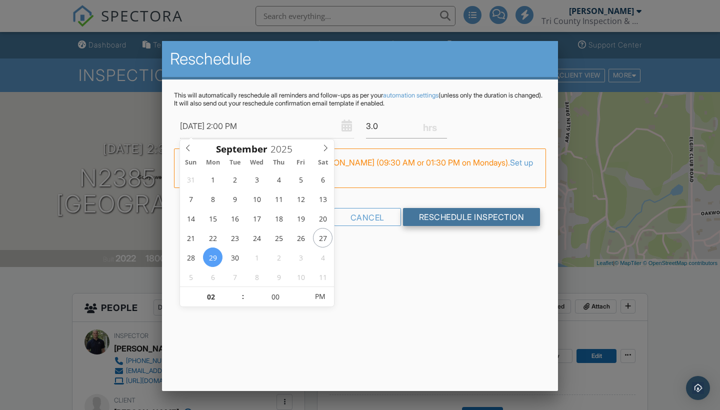
click at [433, 222] on input "Reschedule Inspection" at bounding box center [472, 217] width 138 height 18
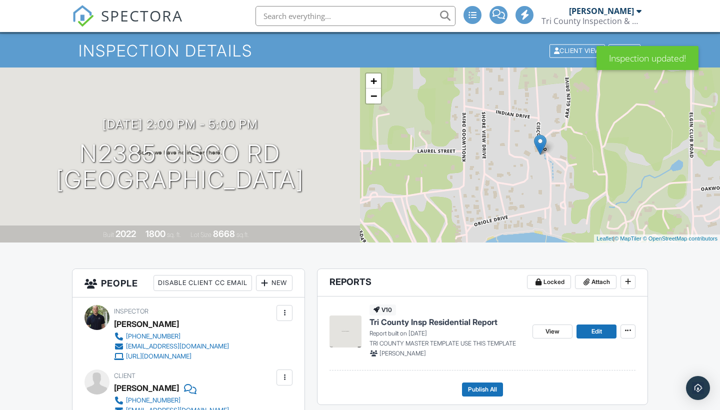
scroll to position [155, 0]
